Goal: Find specific page/section

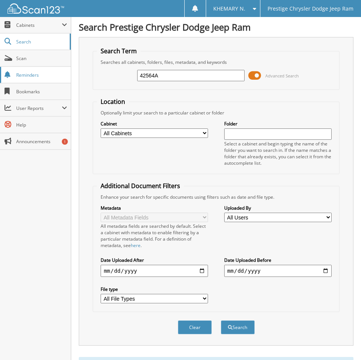
drag, startPoint x: 172, startPoint y: 76, endPoint x: 37, endPoint y: 72, distance: 135.1
type input "42432A"
click at [221, 320] on button "Search" at bounding box center [238, 327] width 34 height 14
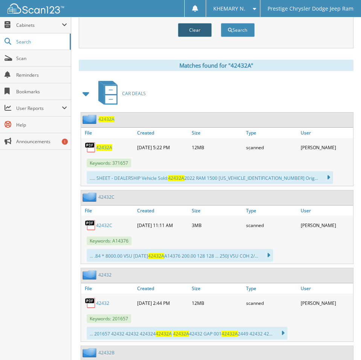
scroll to position [302, 0]
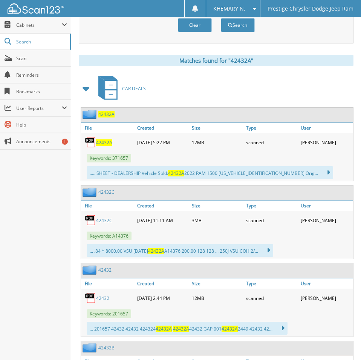
click at [103, 142] on span "42432A" at bounding box center [104, 142] width 16 height 6
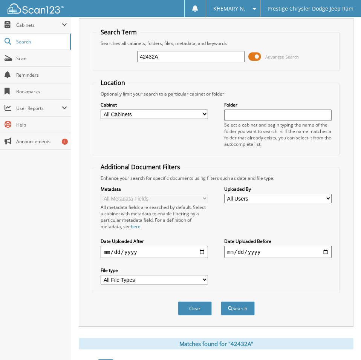
scroll to position [0, 0]
